Goal: Book appointment/travel/reservation

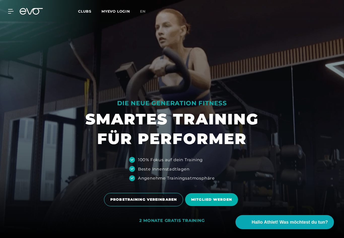
click at [12, 11] on icon at bounding box center [11, 11] width 6 height 5
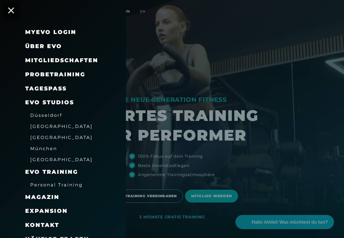
scroll to position [4, 0]
click at [39, 115] on span "Düsseldorf" at bounding box center [46, 115] width 32 height 5
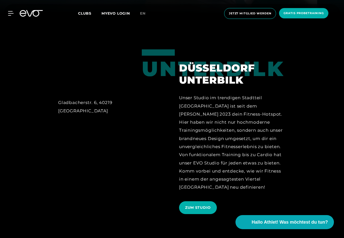
scroll to position [140, 0]
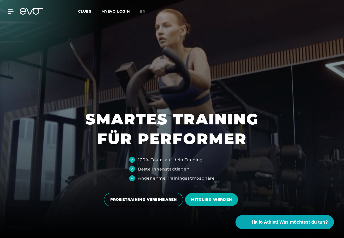
click at [4, 14] on div "MyEVO Login Über EVO Mitgliedschaften Probetraining TAGESPASS EVO Studios [GEOG…" at bounding box center [172, 11] width 342 height 15
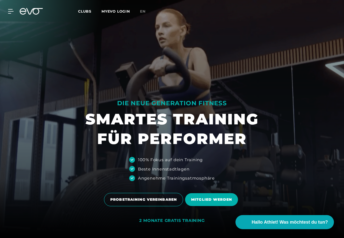
click at [17, 21] on div "MyEVO Login Über EVO Mitgliedschaften Probetraining TAGESPASS EVO Studios [GEOG…" at bounding box center [172, 11] width 344 height 23
click at [13, 18] on div "MyEVO Login Über EVO Mitgliedschaften Probetraining TAGESPASS EVO Studios [GEOG…" at bounding box center [172, 11] width 342 height 15
click at [8, 18] on div "MyEVO Login Über EVO Mitgliedschaften Probetraining TAGESPASS EVO Studios [GEOG…" at bounding box center [172, 11] width 342 height 15
click at [23, 10] on icon at bounding box center [31, 11] width 23 height 7
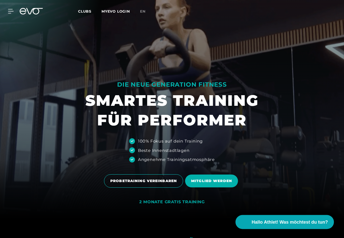
scroll to position [28, 0]
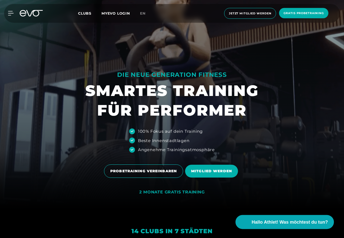
click at [144, 174] on span "PROBETRAINING VEREINBAREN" at bounding box center [143, 171] width 66 height 5
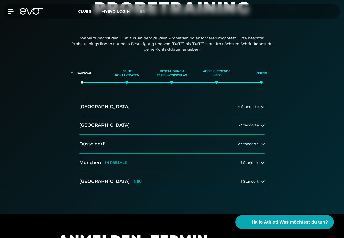
scroll to position [78, 0]
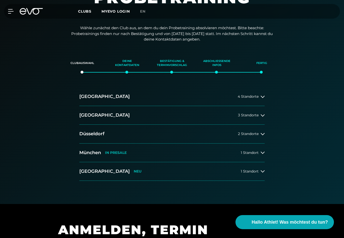
click at [104, 133] on h2 "Düsseldorf" at bounding box center [91, 134] width 25 height 6
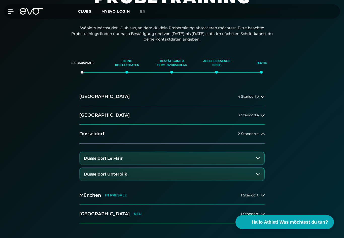
click at [101, 150] on div "Düsseldorf Le Flair [GEOGRAPHIC_DATA] Unterbilk" at bounding box center [171, 165] width 185 height 43
click at [116, 156] on h3 "Düsseldorf Le Flair" at bounding box center [103, 158] width 39 height 5
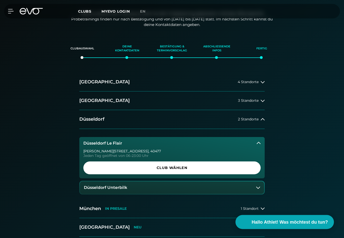
scroll to position [93, 0]
click at [146, 168] on span "Club wählen" at bounding box center [171, 167] width 165 height 5
